Goal: Information Seeking & Learning: Find specific fact

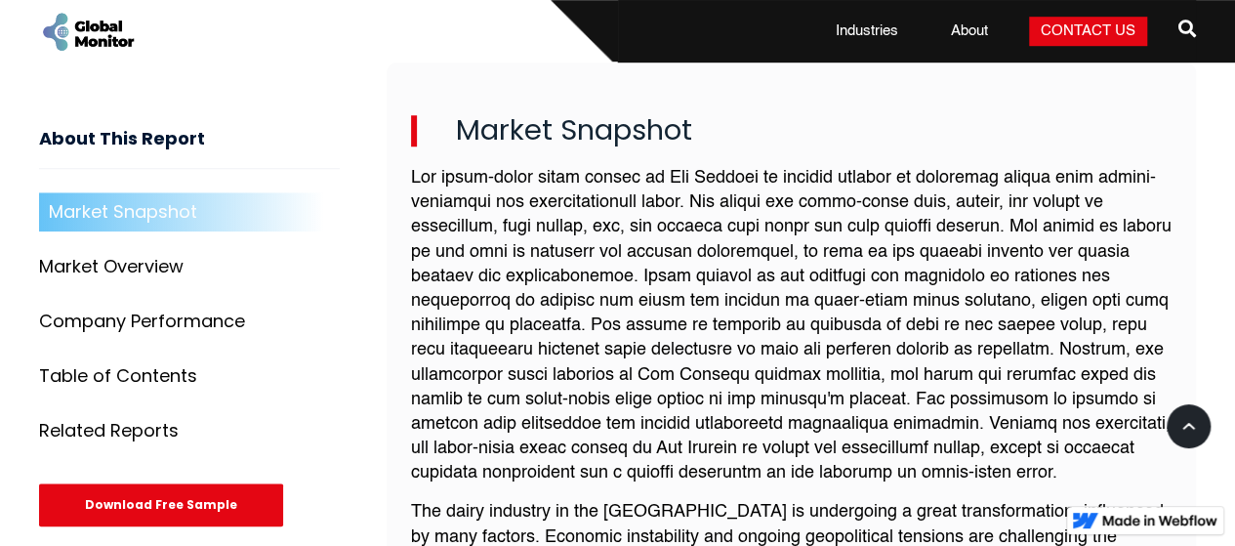
scroll to position [742, 0]
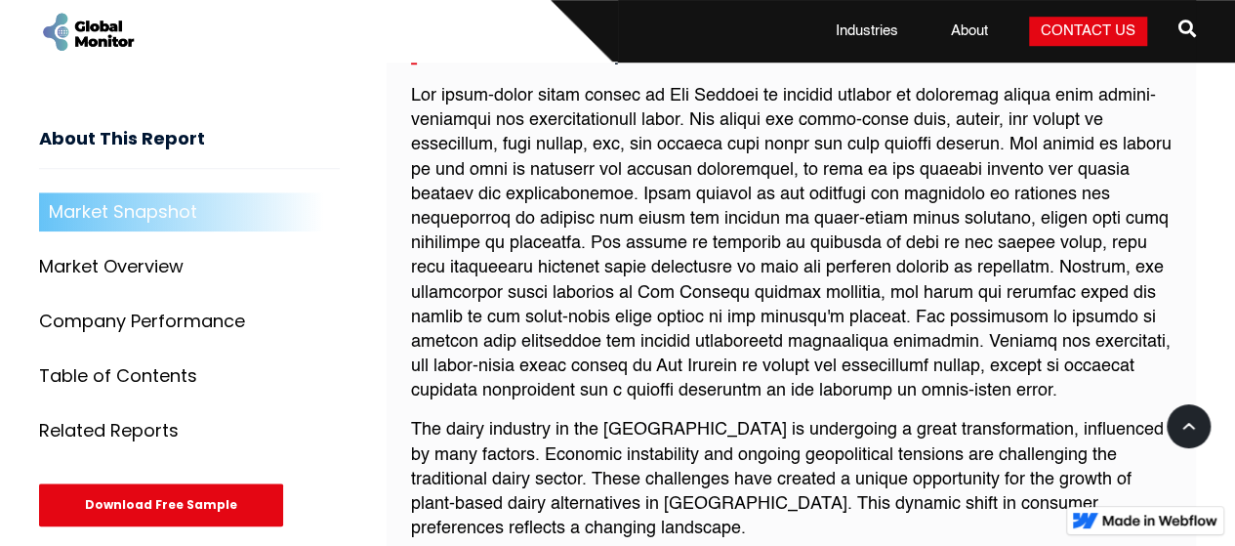
click at [391, 439] on div "Market Snapshot The dairy industry in the [GEOGRAPHIC_DATA] is undergoing a gre…" at bounding box center [792, 397] width 811 height 837
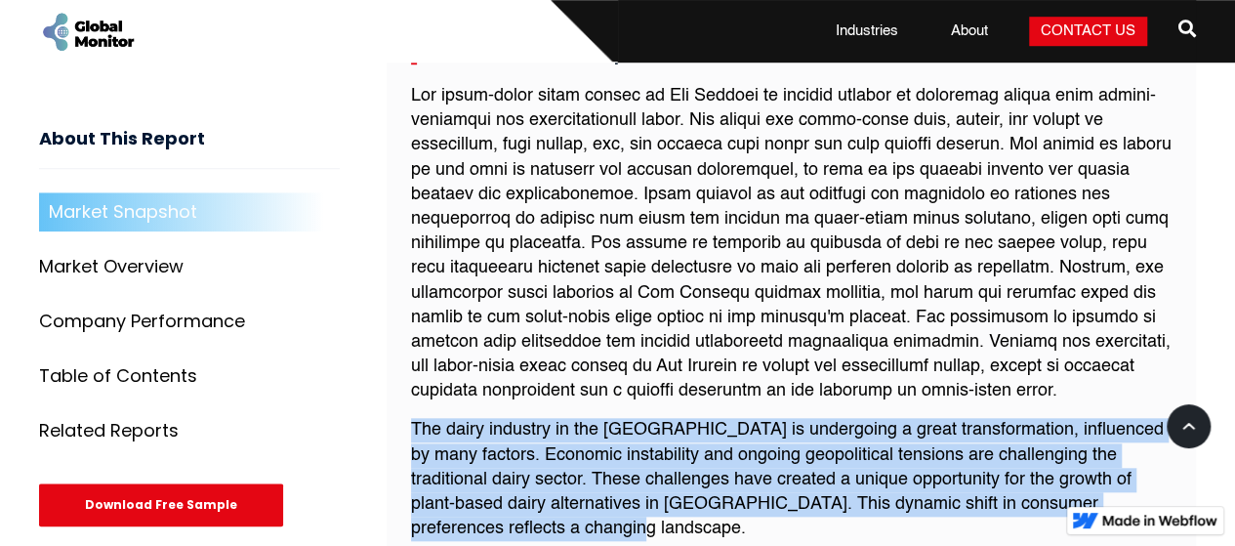
drag, startPoint x: 408, startPoint y: 431, endPoint x: 598, endPoint y: 528, distance: 213.2
click at [598, 528] on div "Market Snapshot The dairy industry in the [GEOGRAPHIC_DATA] is undergoing a gre…" at bounding box center [792, 397] width 811 height 837
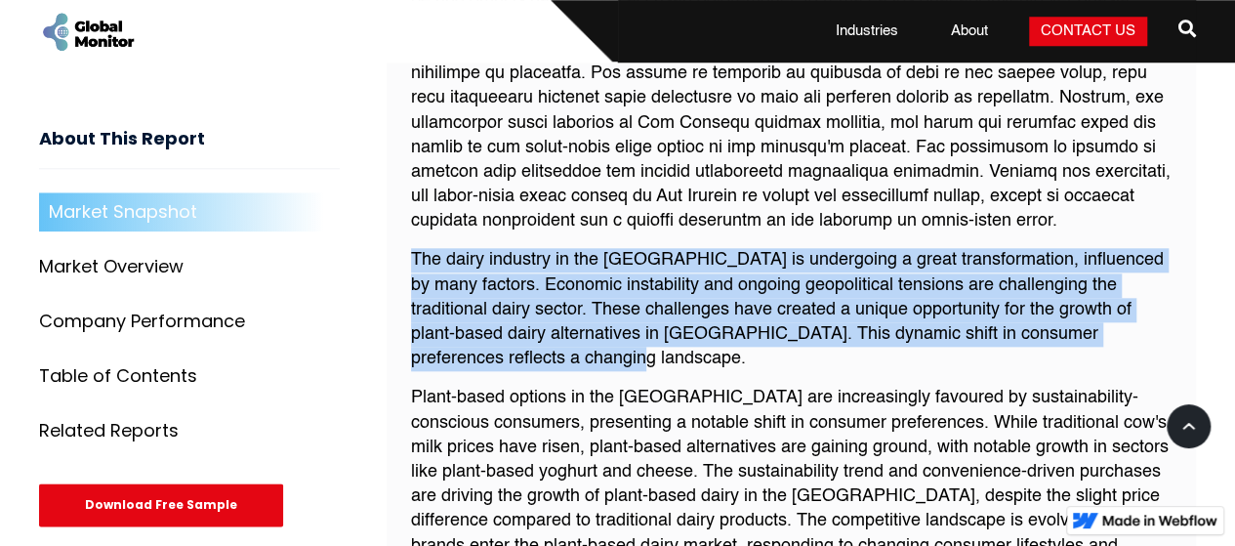
scroll to position [929, 0]
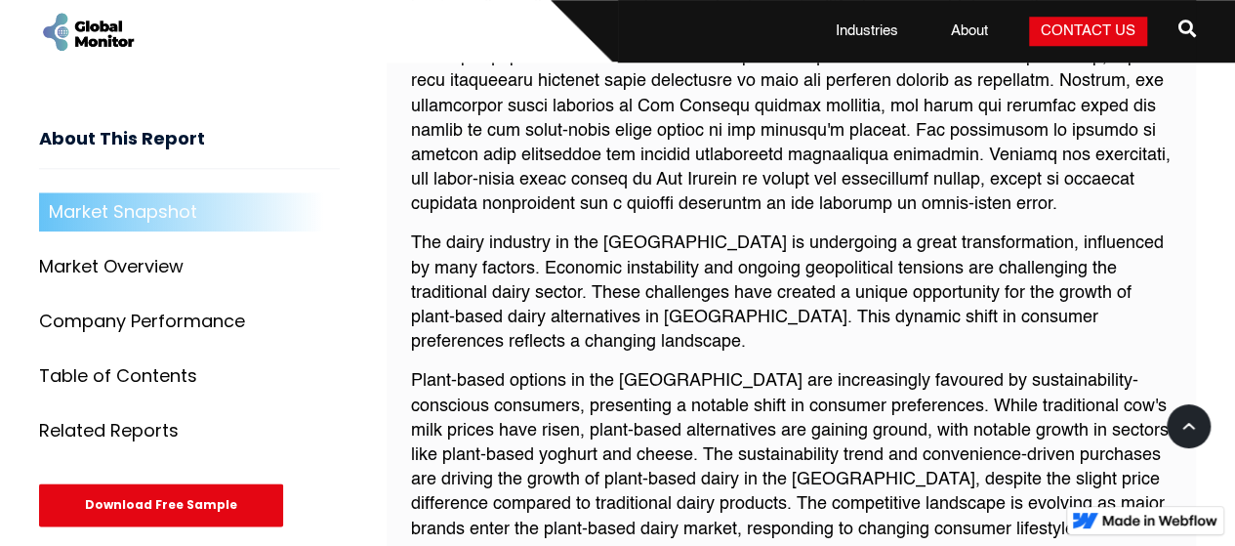
click at [621, 381] on p "Plant-based options in the [GEOGRAPHIC_DATA] are increasingly favoured by susta…" at bounding box center [792, 467] width 762 height 197
click at [411, 239] on p "The dairy industry in the [GEOGRAPHIC_DATA] is undergoing a great transformatio…" at bounding box center [792, 292] width 762 height 123
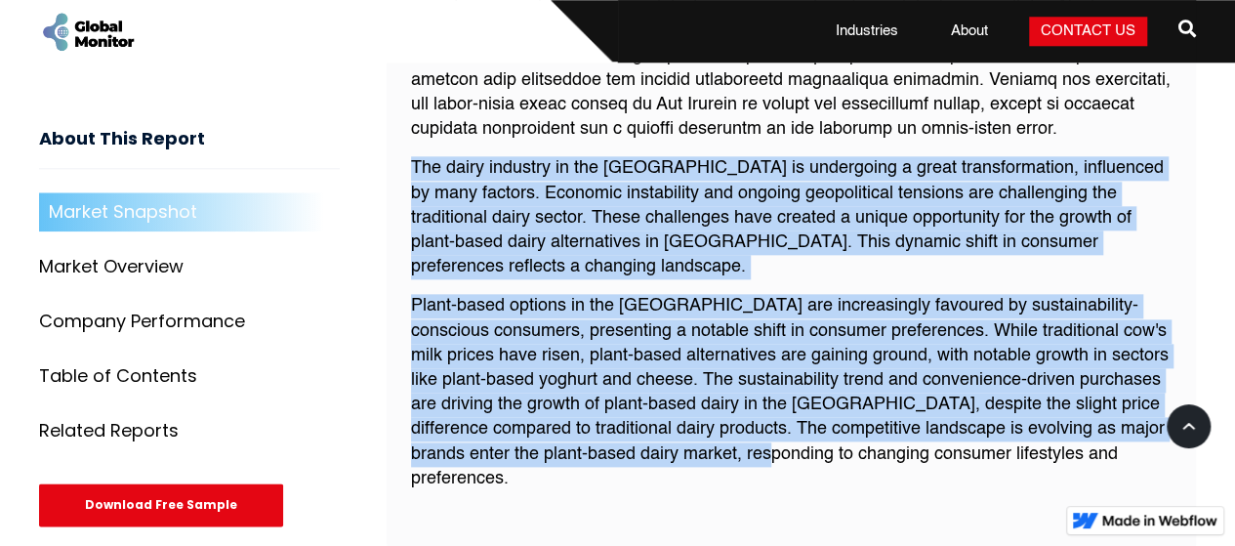
scroll to position [1007, 0]
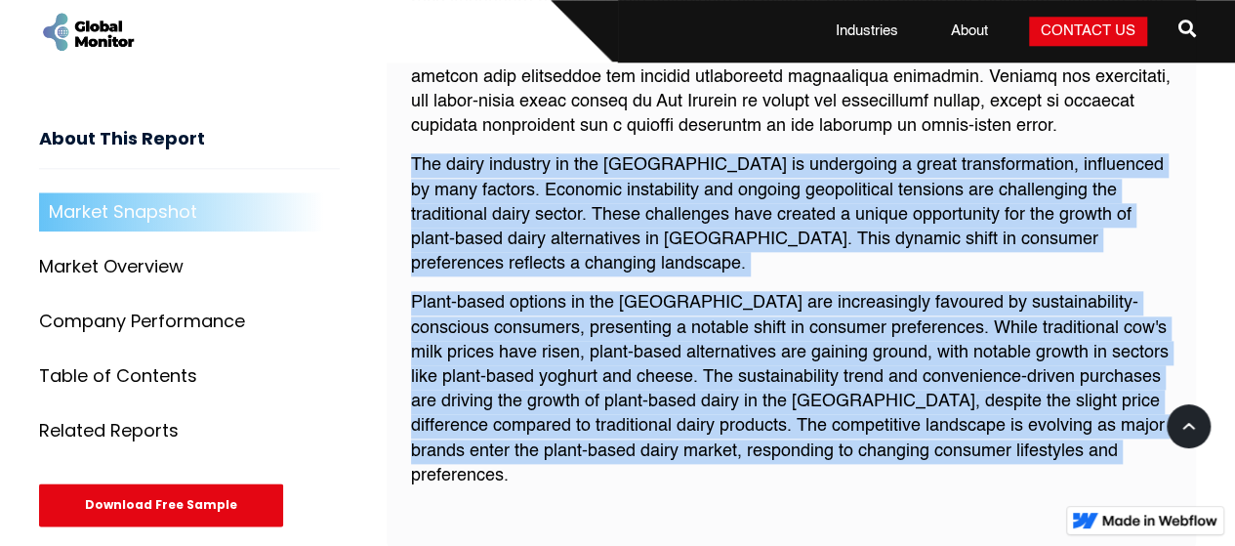
drag, startPoint x: 410, startPoint y: 239, endPoint x: 1173, endPoint y: 462, distance: 794.6
click at [1173, 462] on div "Market Snapshot The dairy industry in the [GEOGRAPHIC_DATA] is undergoing a gre…" at bounding box center [792, 133] width 811 height 837
copy div "The dairy industry in the [GEOGRAPHIC_DATA] is undergoing a great transformatio…"
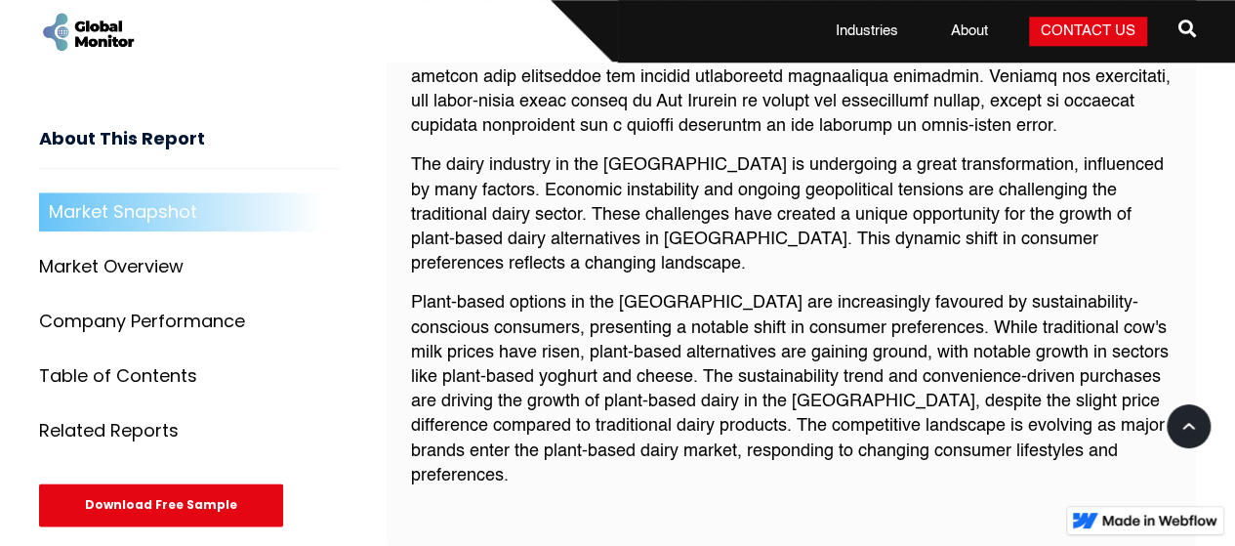
click at [367, 317] on div "About This Report Market Snapshot Market Overview [PERSON_NAME] 5 Market Segmen…" at bounding box center [213, 326] width 348 height 464
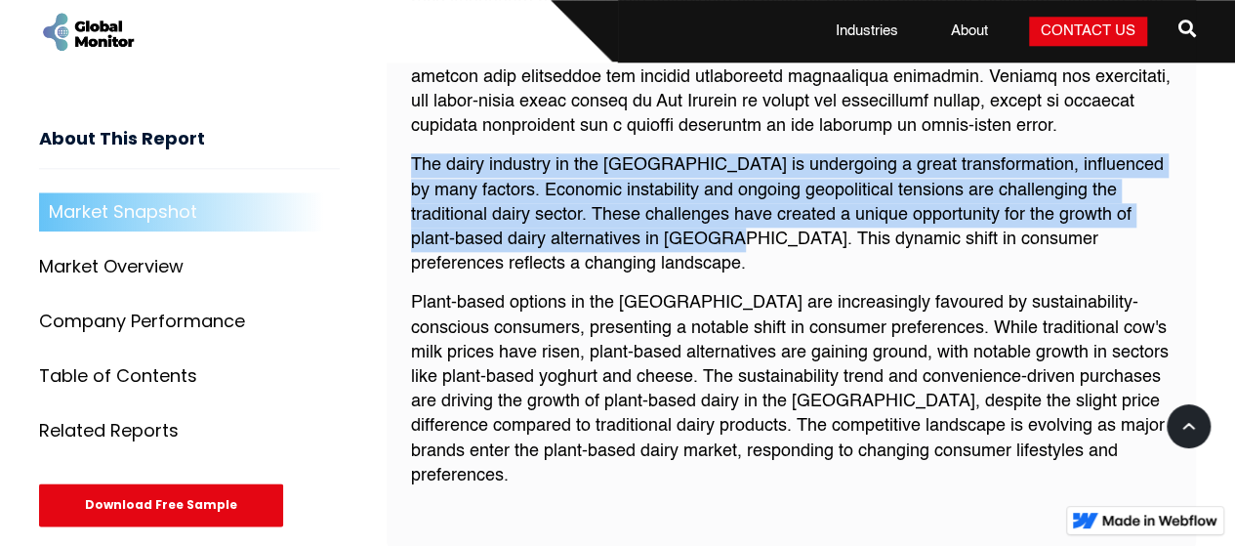
drag, startPoint x: 404, startPoint y: 161, endPoint x: 637, endPoint y: 237, distance: 244.6
click at [637, 237] on div "Market Snapshot The dairy industry in the [GEOGRAPHIC_DATA] is undergoing a gre…" at bounding box center [792, 133] width 811 height 837
copy p "The dairy industry in the [GEOGRAPHIC_DATA] is undergoing a great transformatio…"
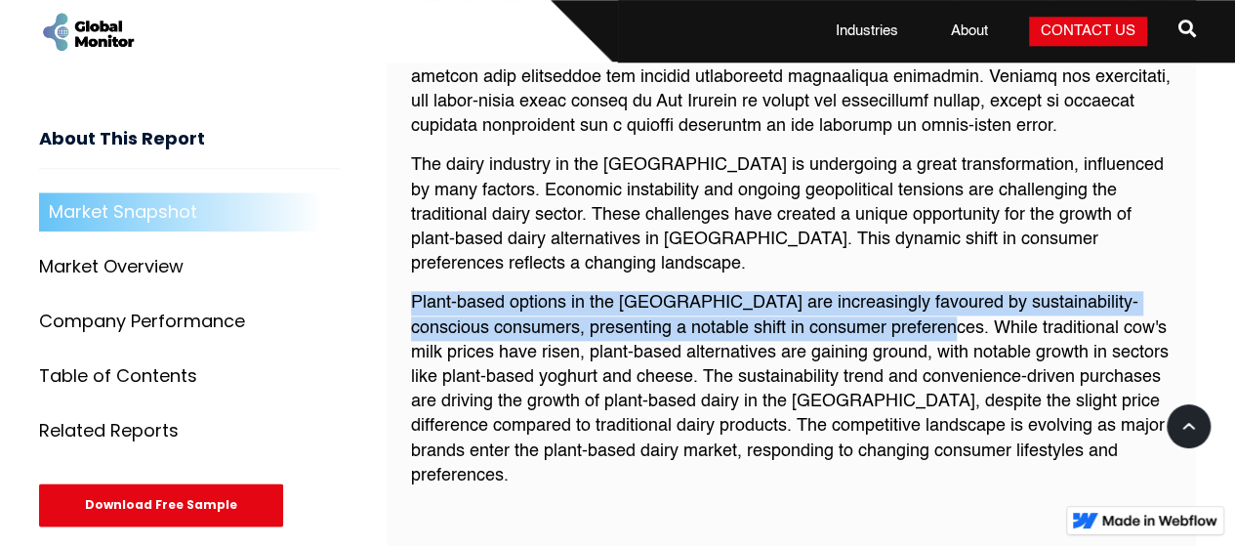
drag, startPoint x: 410, startPoint y: 302, endPoint x: 926, endPoint y: 323, distance: 516.1
click at [926, 323] on p "Plant-based options in the [GEOGRAPHIC_DATA] are increasingly favoured by susta…" at bounding box center [792, 389] width 762 height 197
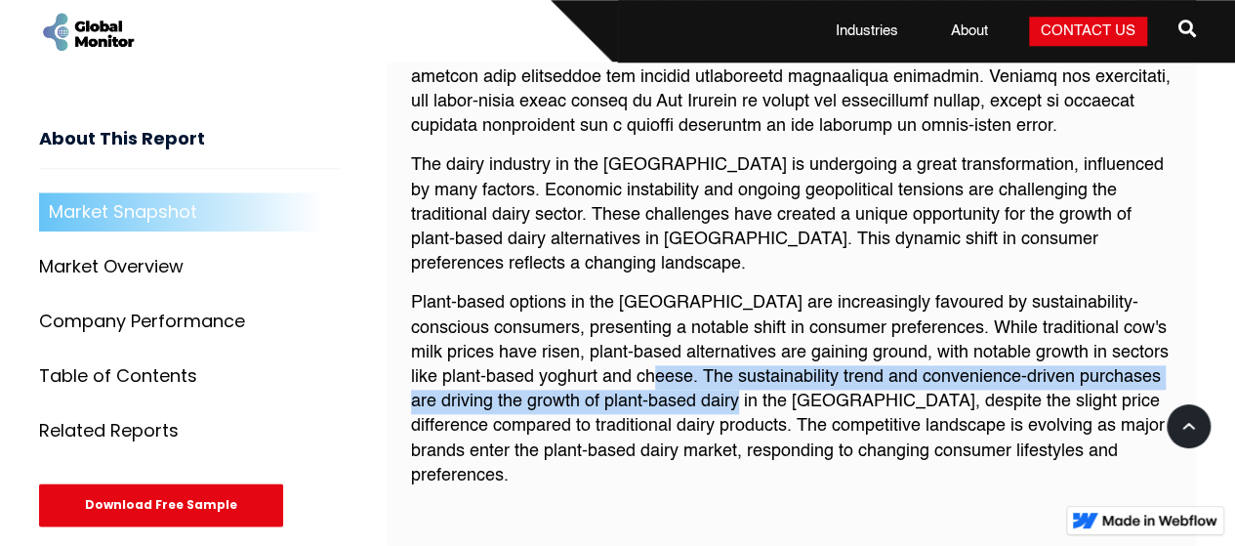
drag, startPoint x: 670, startPoint y: 378, endPoint x: 745, endPoint y: 392, distance: 76.4
click at [745, 392] on p "Plant-based options in the [GEOGRAPHIC_DATA] are increasingly favoured by susta…" at bounding box center [792, 389] width 762 height 197
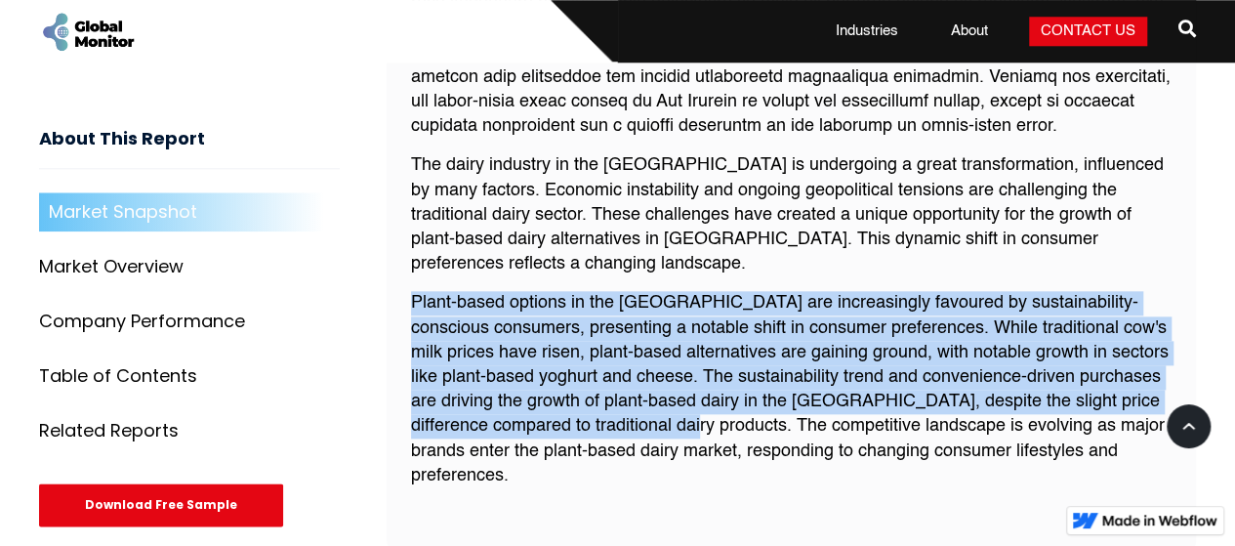
drag, startPoint x: 400, startPoint y: 300, endPoint x: 709, endPoint y: 424, distance: 332.6
click at [709, 424] on div "Market Snapshot The dairy industry in the [GEOGRAPHIC_DATA] is undergoing a gre…" at bounding box center [792, 133] width 811 height 837
copy p "Plant-based options in the [GEOGRAPHIC_DATA] are increasingly favoured by susta…"
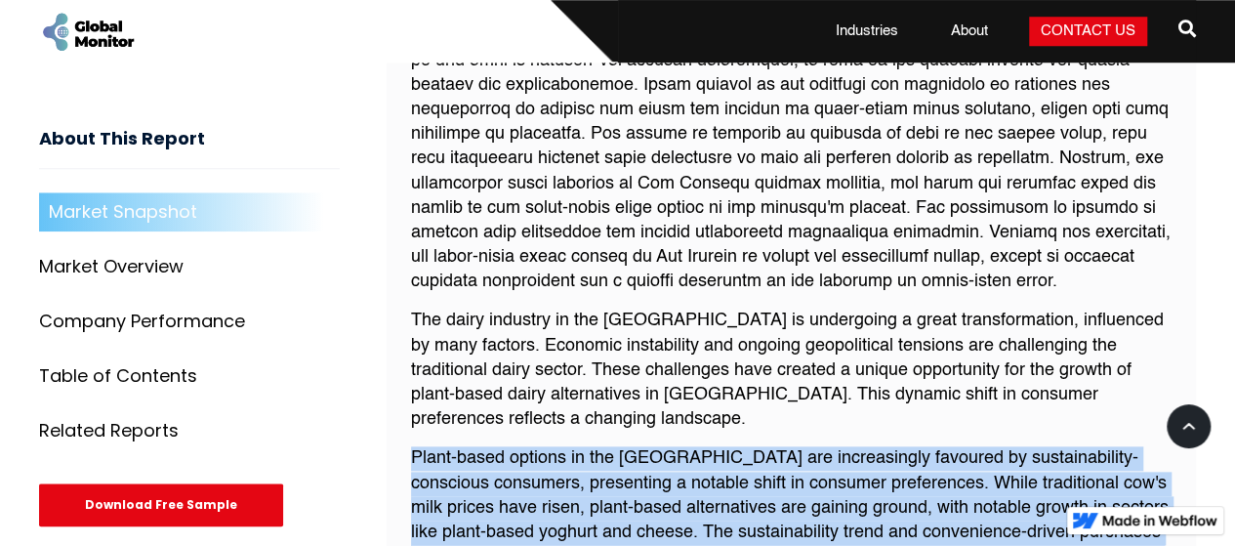
scroll to position [757, 0]
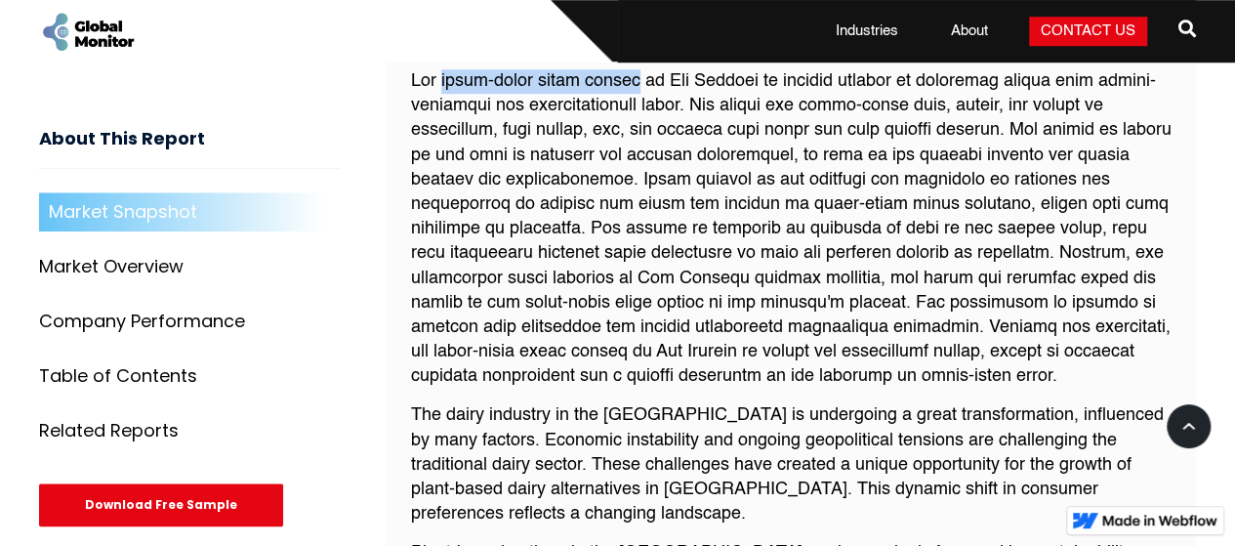
drag, startPoint x: 443, startPoint y: 83, endPoint x: 641, endPoint y: 83, distance: 197.3
click at [641, 83] on p at bounding box center [792, 228] width 762 height 319
copy p "plant-based dairy market"
